Goal: Entertainment & Leisure: Consume media (video, audio)

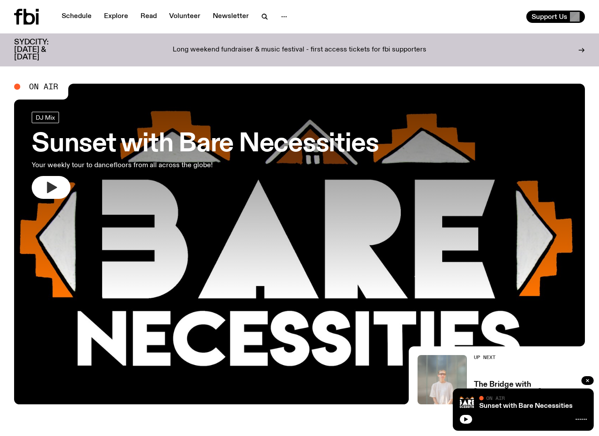
click at [48, 186] on icon "button" at bounding box center [52, 187] width 10 height 11
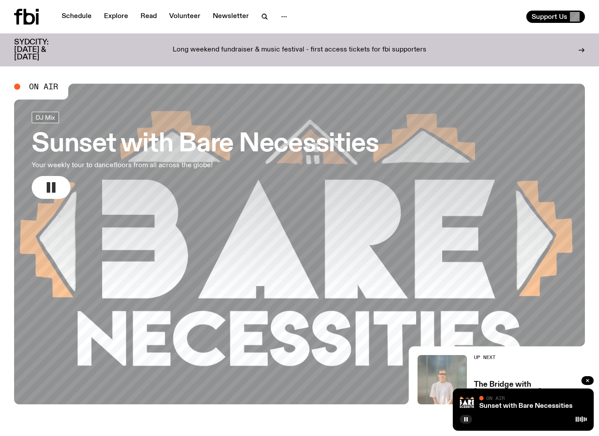
click at [26, 15] on icon at bounding box center [29, 17] width 11 height 16
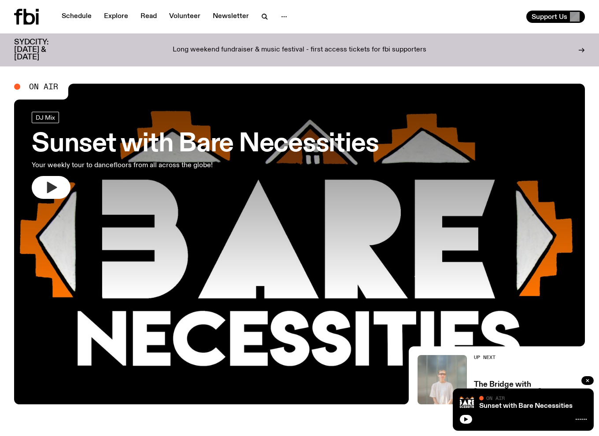
click at [40, 192] on button "button" at bounding box center [51, 187] width 39 height 23
